Goal: Navigation & Orientation: Find specific page/section

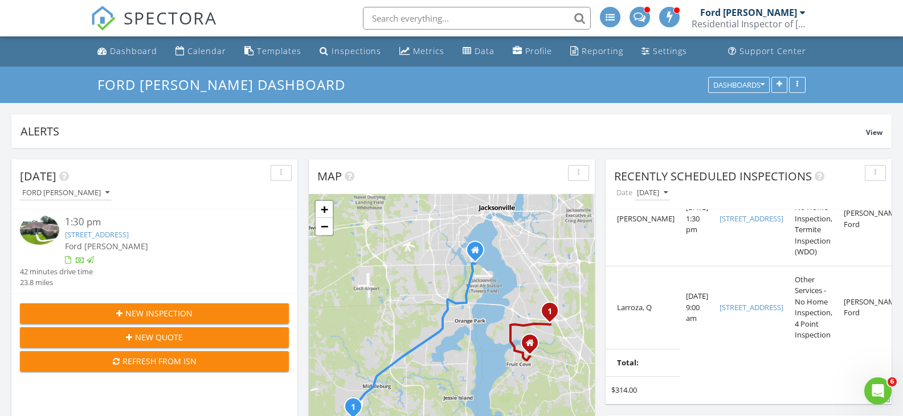
drag, startPoint x: 875, startPoint y: 41, endPoint x: 874, endPoint y: 3, distance: 38.2
click at [876, 37] on ul "Dashboard Calendar Templates Inspections Metrics Data Profile Reporting Setting…" at bounding box center [451, 51] width 903 height 30
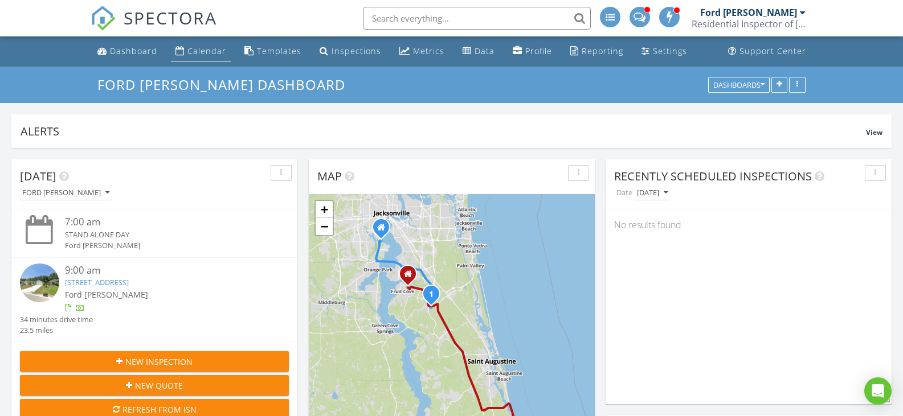
click at [217, 57] on link "Calendar" at bounding box center [201, 51] width 60 height 21
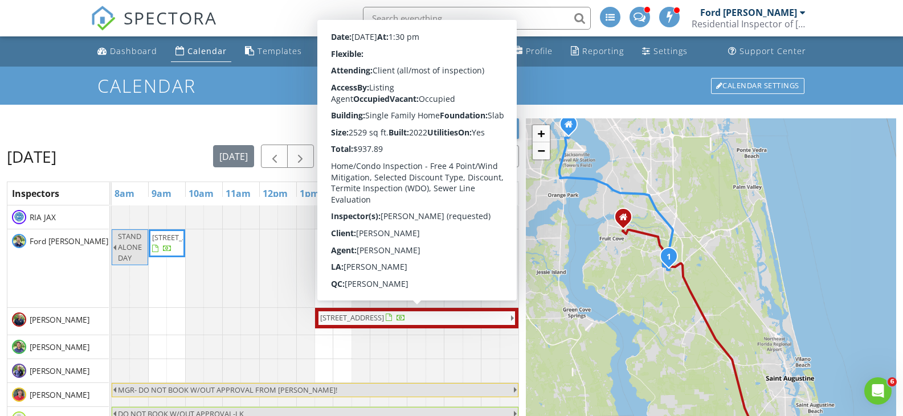
drag, startPoint x: 573, startPoint y: 89, endPoint x: 546, endPoint y: 69, distance: 33.5
click at [573, 88] on h1 "Calendar" at bounding box center [450, 86] width 707 height 20
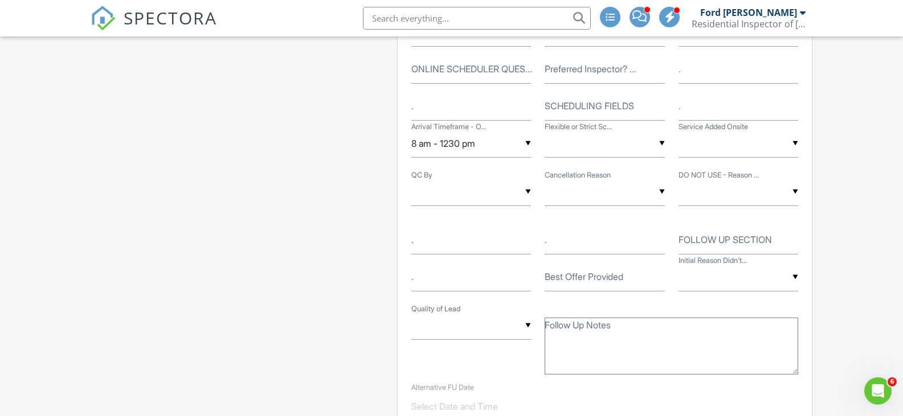
scroll to position [1538, 0]
